Goal: Transaction & Acquisition: Obtain resource

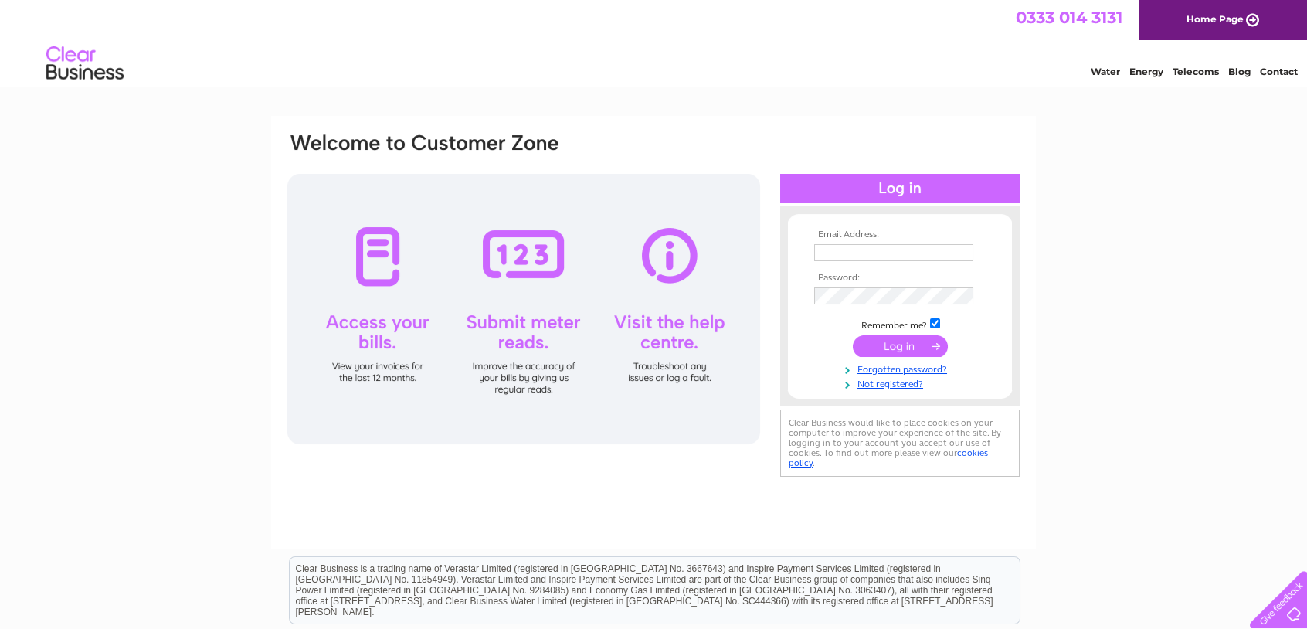
type input "[EMAIL_ADDRESS][DOMAIN_NAME]"
click at [916, 341] on input "submit" at bounding box center [900, 346] width 95 height 22
click at [895, 345] on input "submit" at bounding box center [900, 346] width 95 height 22
click at [894, 348] on input "submit" at bounding box center [900, 346] width 95 height 22
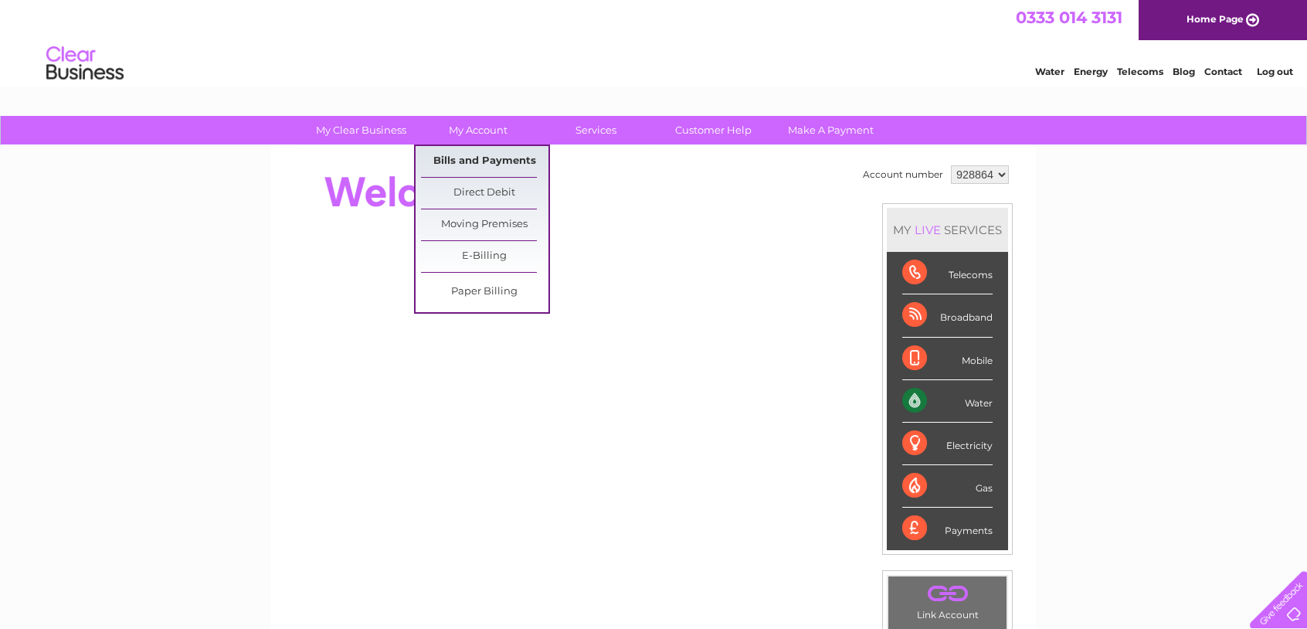
click at [471, 155] on link "Bills and Payments" at bounding box center [484, 161] width 127 height 31
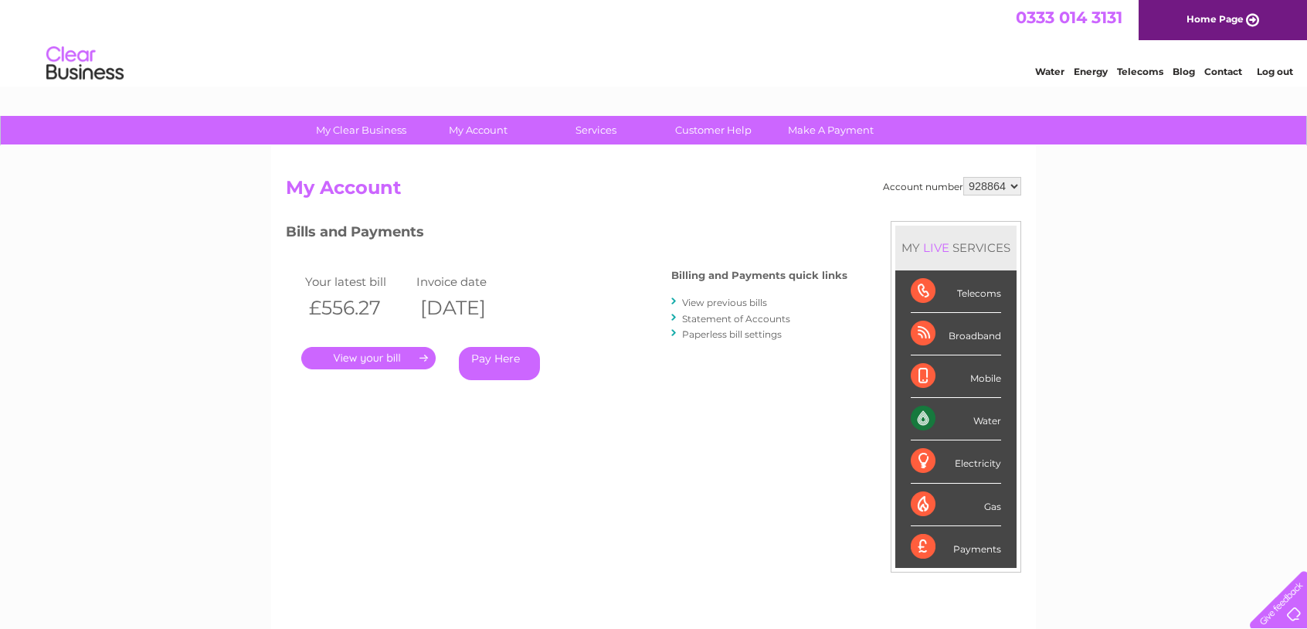
click at [350, 360] on link "." at bounding box center [368, 358] width 134 height 22
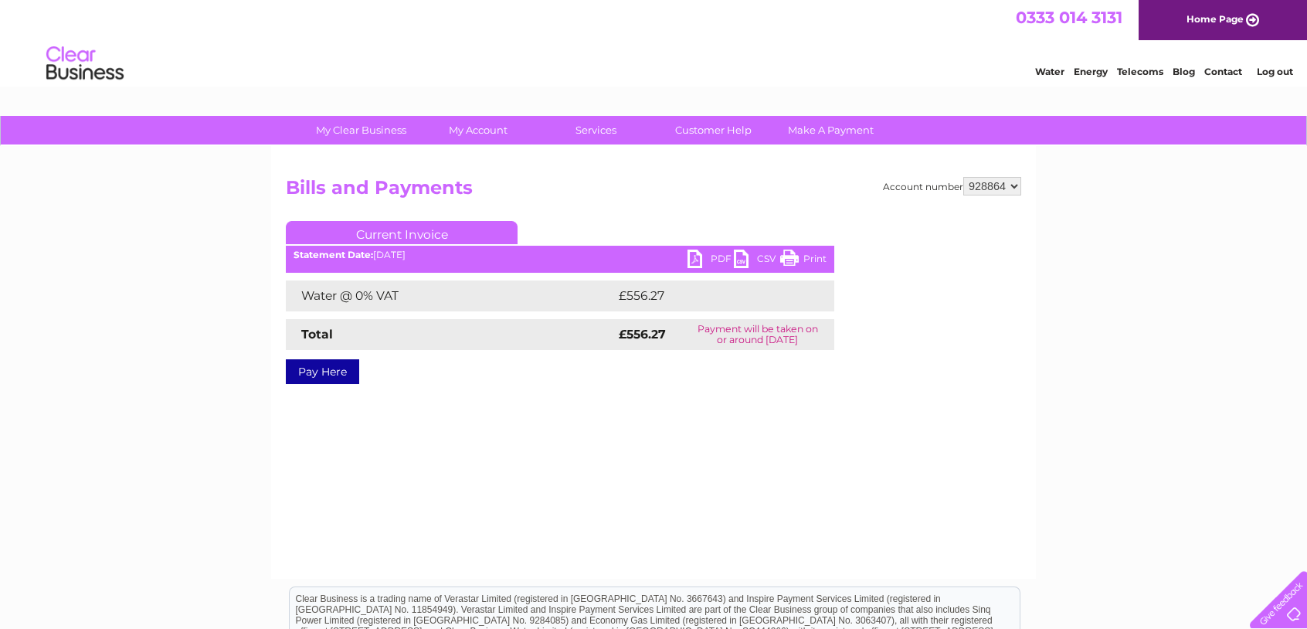
click at [698, 260] on link "PDF" at bounding box center [711, 261] width 46 height 22
click at [702, 259] on link "PDF" at bounding box center [711, 261] width 46 height 22
click at [348, 66] on div "Water Energy Telecoms Blog Contact Log out" at bounding box center [653, 65] width 1307 height 50
drag, startPoint x: 691, startPoint y: 261, endPoint x: 657, endPoint y: 189, distance: 79.2
click at [657, 202] on h2 "Bills and Payments" at bounding box center [654, 191] width 736 height 29
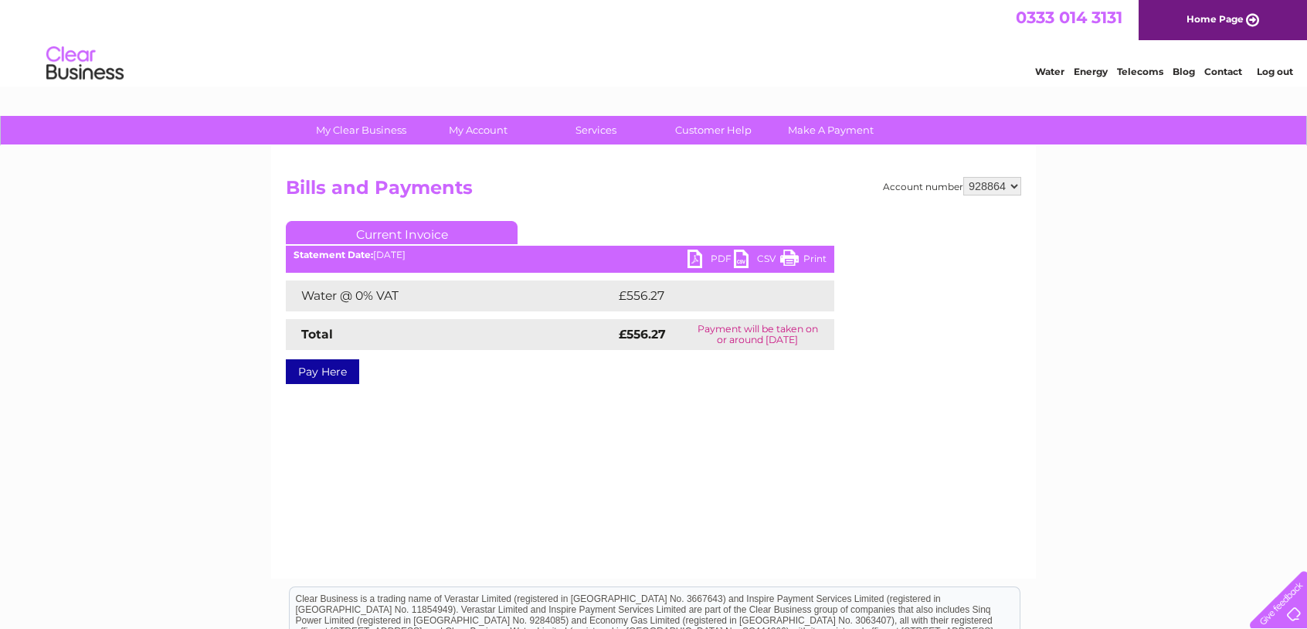
click at [690, 264] on link "PDF" at bounding box center [711, 261] width 46 height 22
click at [691, 259] on link "PDF" at bounding box center [711, 261] width 46 height 22
